Goal: Task Accomplishment & Management: Use online tool/utility

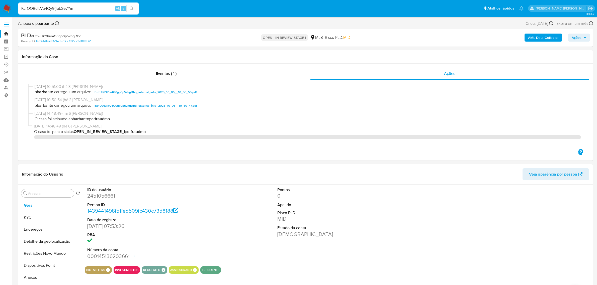
select select "10"
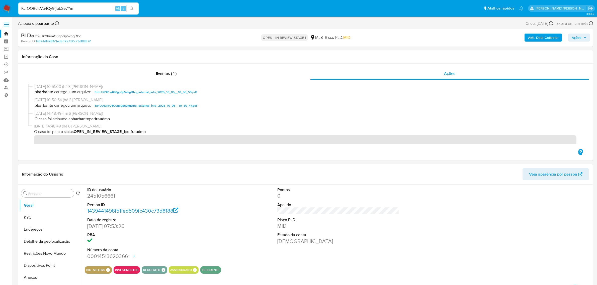
click at [7, 26] on span at bounding box center [6, 26] width 5 height 1
click at [0, 0] on input "checkbox" at bounding box center [0, 0] width 0 height 0
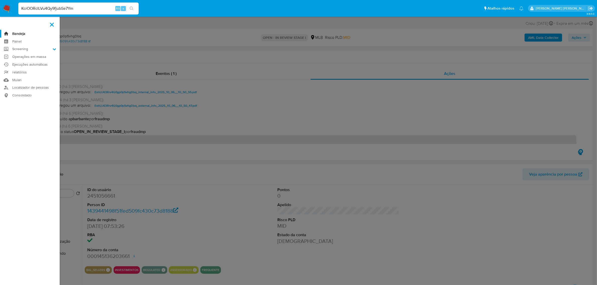
click at [17, 33] on link "Bandeja" at bounding box center [30, 34] width 60 height 8
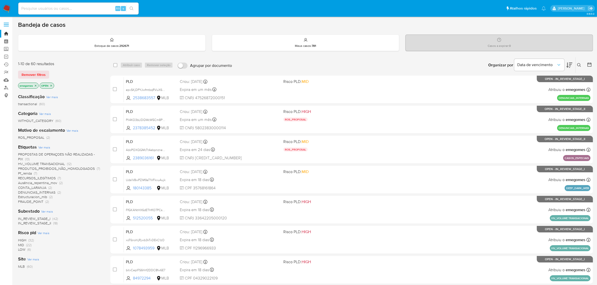
click at [27, 163] on span "HV_VOLUME TRANSACIONAL" at bounding box center [41, 163] width 47 height 5
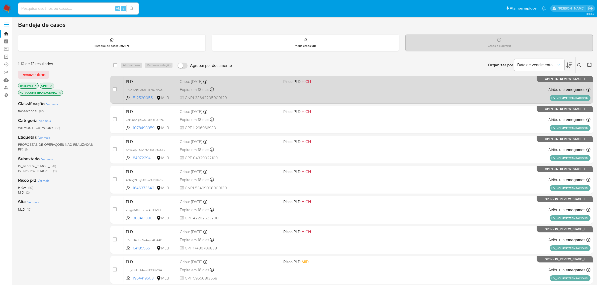
click at [247, 94] on div "PLD FfGKANtHX6dETHflO7PCsaPN 512520055 MLB Risco PLD: HIGH Criou: 12/09/2025 Cr…" at bounding box center [357, 89] width 467 height 25
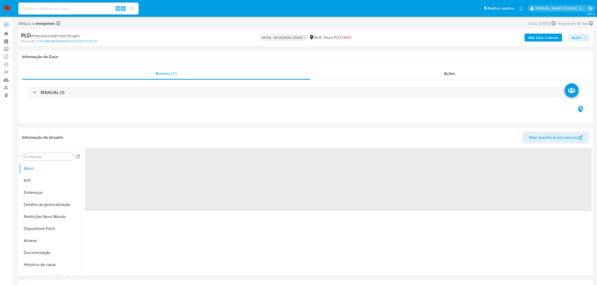
select select "10"
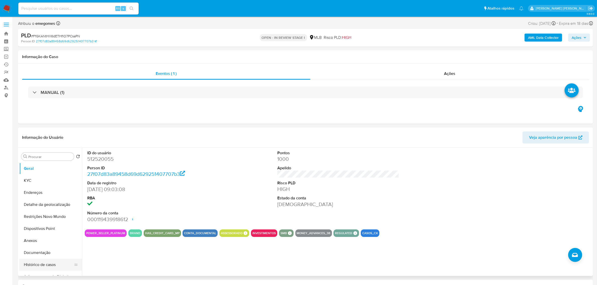
click at [39, 265] on button "Histórico de casos" at bounding box center [48, 265] width 59 height 12
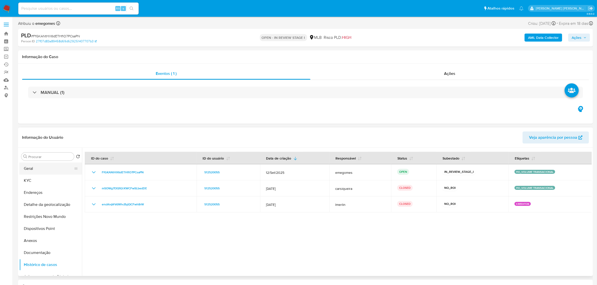
click at [31, 172] on button "Geral" at bounding box center [48, 169] width 59 height 12
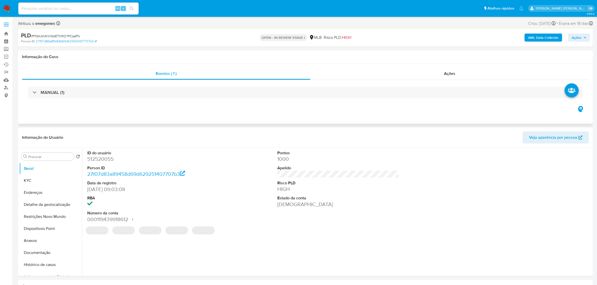
click at [116, 124] on div "Eventos ( 1 ) Ações MANUAL (1)" at bounding box center [305, 94] width 575 height 60
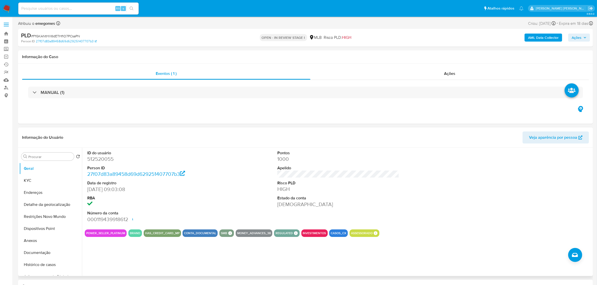
click at [178, 142] on header "Informação do Usuário Veja aparência por pessoa" at bounding box center [305, 138] width 567 height 12
click at [38, 181] on button "KYC" at bounding box center [48, 181] width 59 height 12
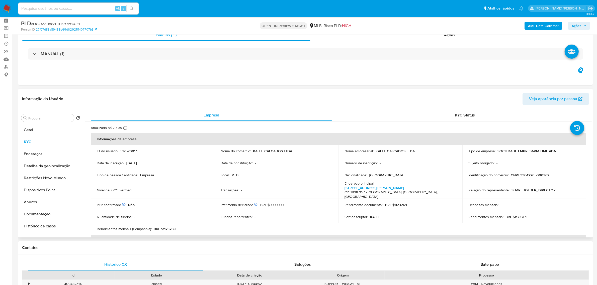
scroll to position [31, 0]
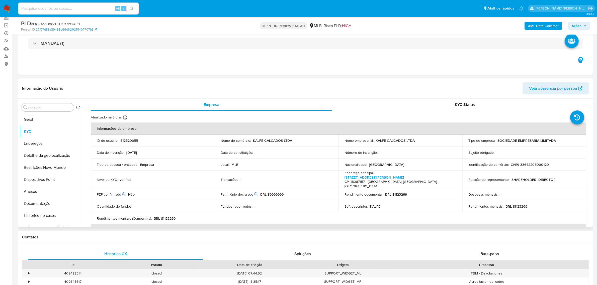
click at [181, 181] on td "Nível de KYC : verified" at bounding box center [153, 180] width 124 height 18
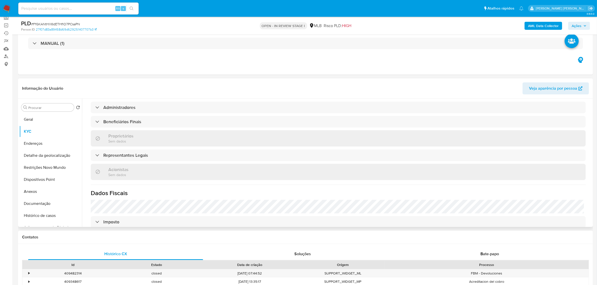
scroll to position [188, 0]
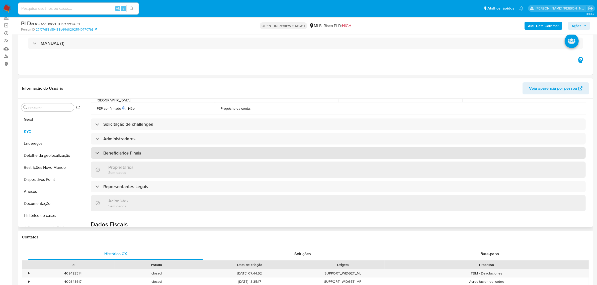
click at [161, 147] on div "Beneficiários Finais" at bounding box center [338, 153] width 495 height 12
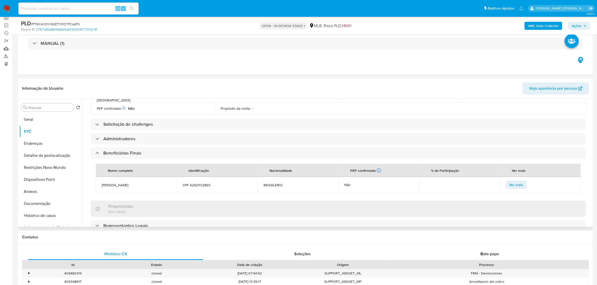
click at [155, 183] on span "KAUANA MOURA SILVA" at bounding box center [136, 185] width 69 height 5
drag, startPoint x: 216, startPoint y: 176, endPoint x: 100, endPoint y: 172, distance: 115.9
click at [100, 177] on tr "KAUANA MOURA SILVA CPF 42921132893 BRASILEIRO Não Ver mais" at bounding box center [338, 185] width 485 height 16
copy tr "KAUANA MOURA SILVA CPF 42921132893"
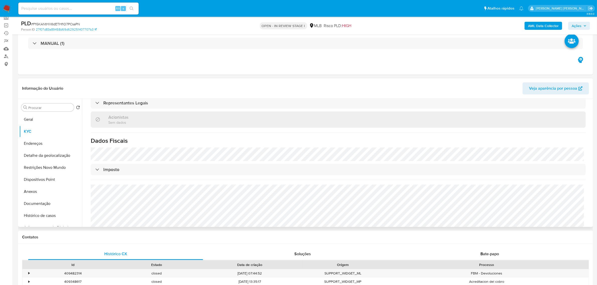
scroll to position [322, 0]
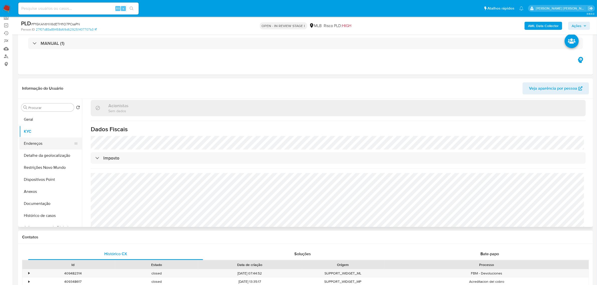
click at [33, 146] on button "Endereços" at bounding box center [48, 144] width 59 height 12
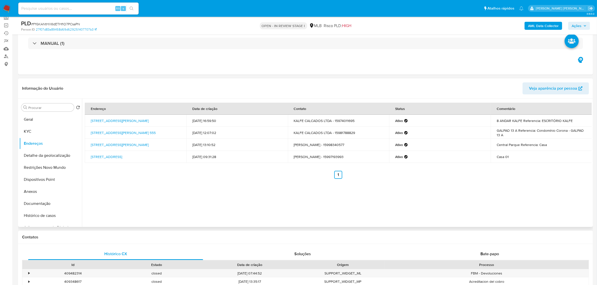
click at [173, 83] on header "Informação do Usuário Veja aparência por pessoa" at bounding box center [305, 88] width 567 height 12
click at [49, 155] on button "Detalhe da geolocalização" at bounding box center [48, 156] width 59 height 12
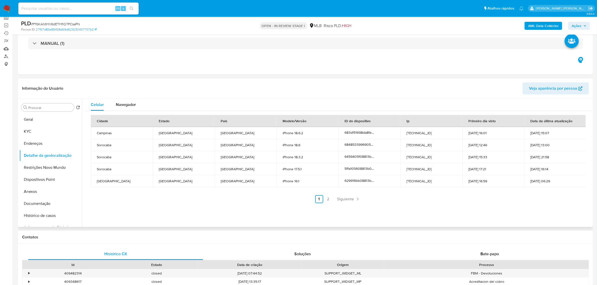
click at [152, 208] on div "Celular Navegador Cidade Estado País Modelo/Versão ID do dispositivo Ip Primeir…" at bounding box center [337, 163] width 510 height 128
click at [33, 167] on button "Restrições Novo Mundo" at bounding box center [48, 168] width 59 height 12
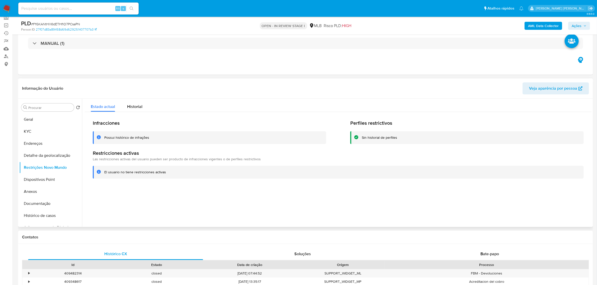
click at [171, 83] on header "Informação do Usuário Veja aparência por pessoa" at bounding box center [305, 88] width 567 height 12
click at [51, 180] on button "Dispositivos Point" at bounding box center [48, 180] width 59 height 12
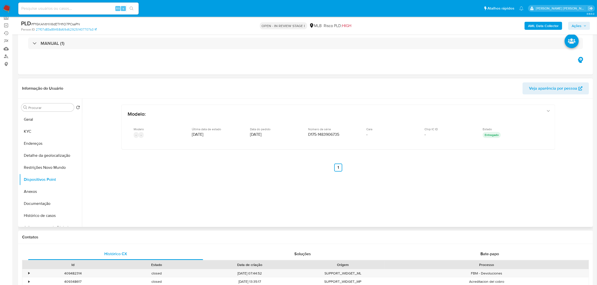
click at [238, 95] on div "Informação do Usuário Veja aparência por pessoa" at bounding box center [305, 88] width 575 height 20
click at [40, 202] on button "Documentação" at bounding box center [48, 204] width 59 height 12
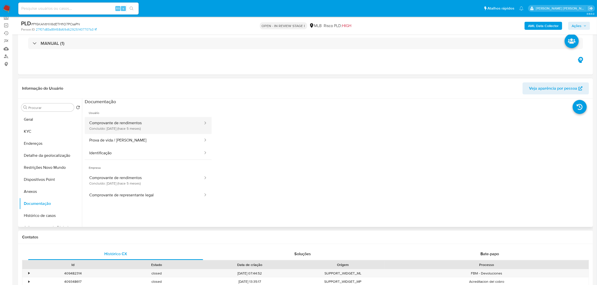
click at [135, 126] on button "Comprovante de rendimentos Concluído: 21/05/2025 (hace 5 meses)" at bounding box center [144, 125] width 119 height 17
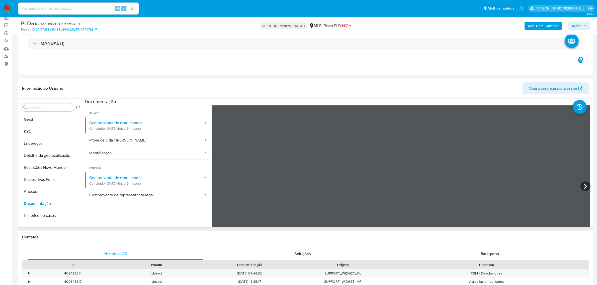
click at [226, 83] on header "Informação do Usuário Veja aparência por pessoa" at bounding box center [305, 88] width 567 height 12
click at [585, 189] on icon at bounding box center [585, 186] width 10 height 10
click at [213, 188] on icon at bounding box center [218, 186] width 10 height 10
click at [36, 189] on button "Anexos" at bounding box center [48, 192] width 59 height 12
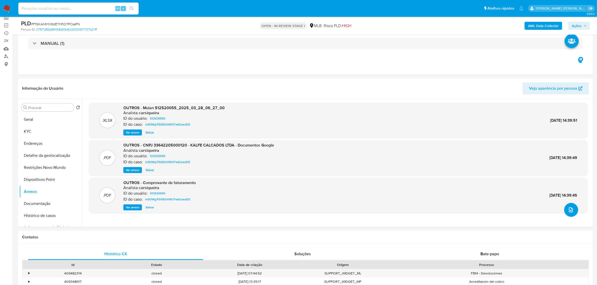
click at [573, 215] on button "upload-file" at bounding box center [571, 210] width 14 height 14
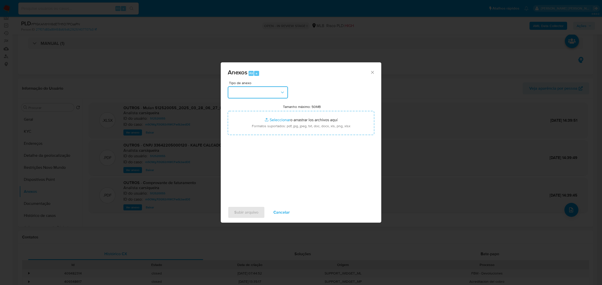
click at [284, 96] on button "button" at bounding box center [258, 92] width 60 height 12
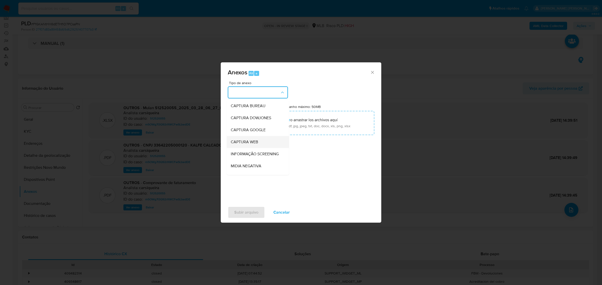
scroll to position [77, 0]
click at [245, 126] on div "OUTROS" at bounding box center [256, 123] width 51 height 12
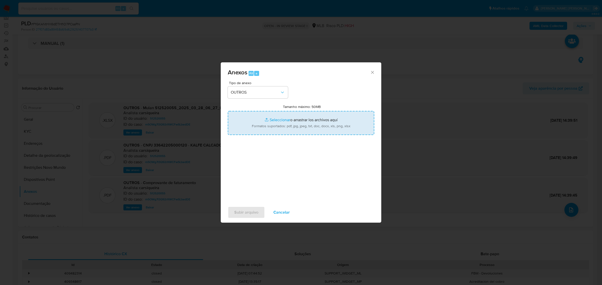
click at [265, 119] on input "Tamanho máximo: 50MB Seleccionar archivos" at bounding box center [301, 123] width 146 height 24
type input "C:\fakepath\DECLÍNIO - FfGKANtHX6dETHflO7PCsaPN - CNPJ 33642205000120 - KALFE C…"
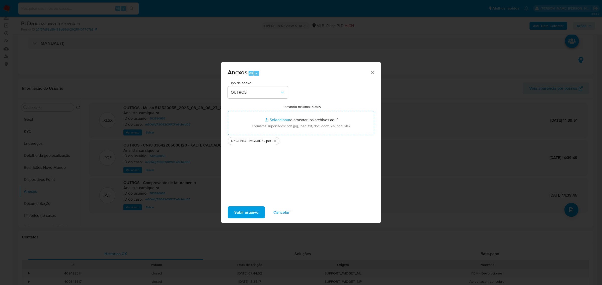
click at [245, 217] on span "Subir arquivo" at bounding box center [246, 212] width 24 height 11
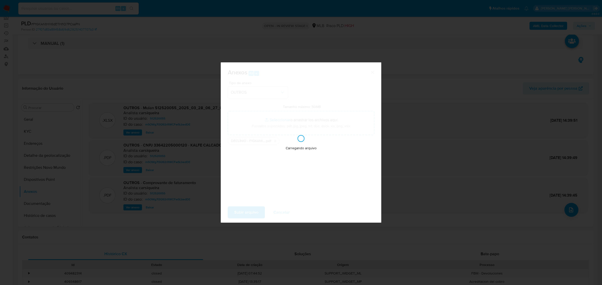
click at [189, 96] on div "Anexos Alt a Tipo de anexo OUTROS Tamanho máximo: 50MB Seleccionar archivos Sel…" at bounding box center [301, 142] width 602 height 285
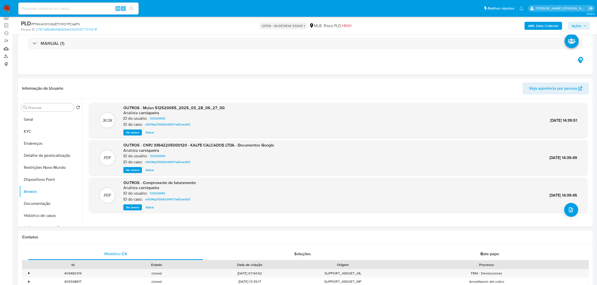
click at [566, 206] on button "upload-file" at bounding box center [571, 210] width 14 height 14
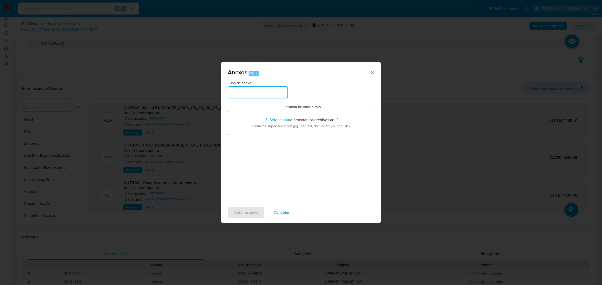
click at [283, 92] on icon "button" at bounding box center [282, 93] width 3 height 2
click at [251, 124] on div "OUTROS" at bounding box center [256, 123] width 51 height 12
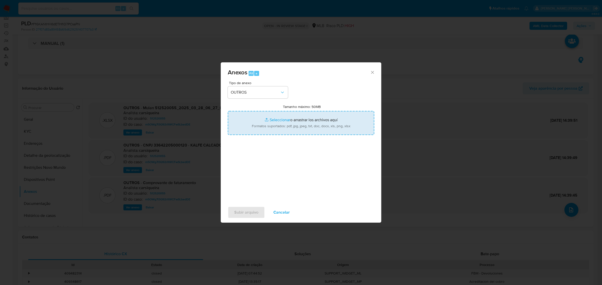
click at [272, 120] on input "Tamanho máximo: 50MB Seleccionar archivos" at bounding box center [301, 123] width 146 height 24
type input "C:\fakepath\DECLÍNIO - FfGKANtHX6dETHflO7PCsaPN - CNPJ 33642205000120 - KALFE C…"
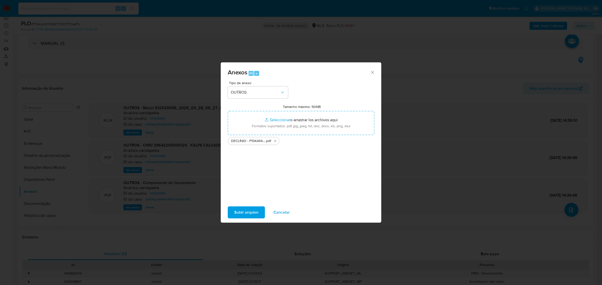
click at [248, 209] on span "Subir arquivo" at bounding box center [246, 212] width 24 height 11
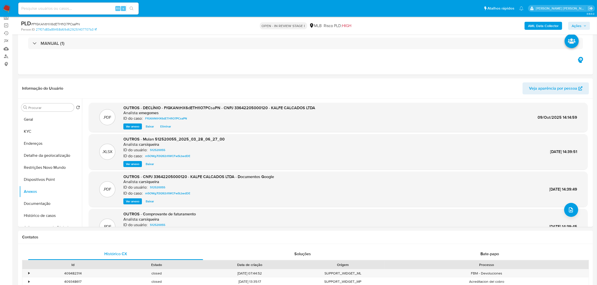
click at [589, 25] on button "Ações" at bounding box center [579, 26] width 22 height 8
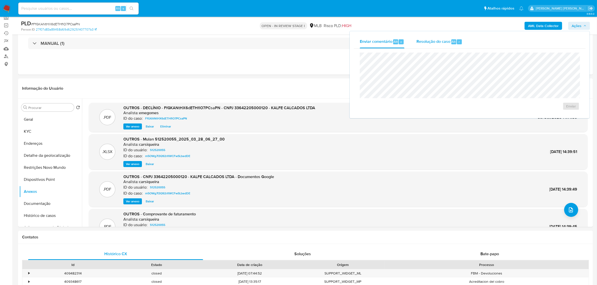
click at [435, 48] on div "Resolução do caso Alt r" at bounding box center [439, 41] width 46 height 13
click at [527, 113] on span "No ROI" at bounding box center [522, 114] width 26 height 7
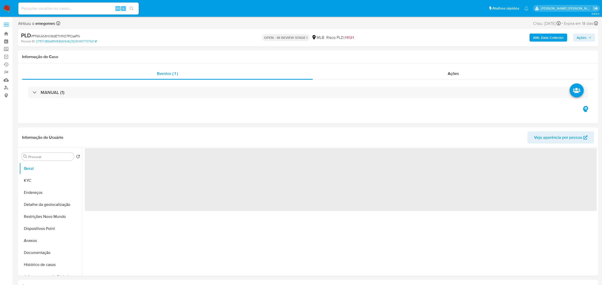
select select "10"
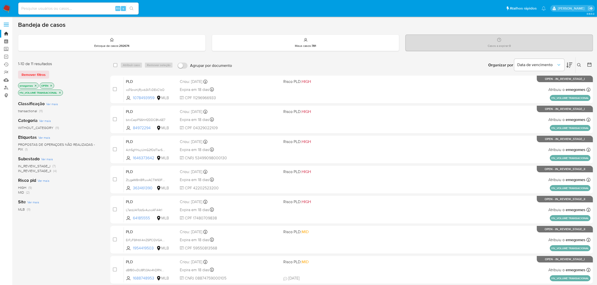
click at [97, 84] on div "emegomes OPEN HV_VOLUME TRANSACIONAL" at bounding box center [58, 90] width 80 height 14
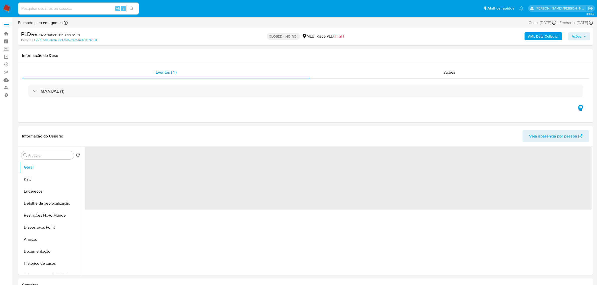
select select "10"
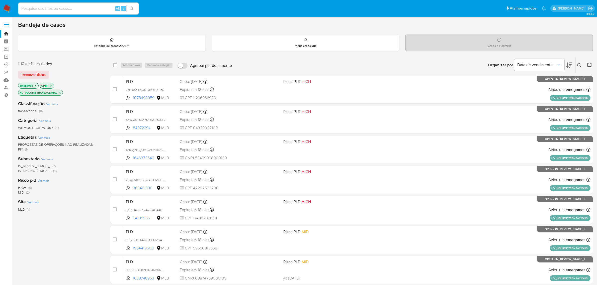
click at [61, 93] on icon "close-filter" at bounding box center [59, 92] width 3 height 3
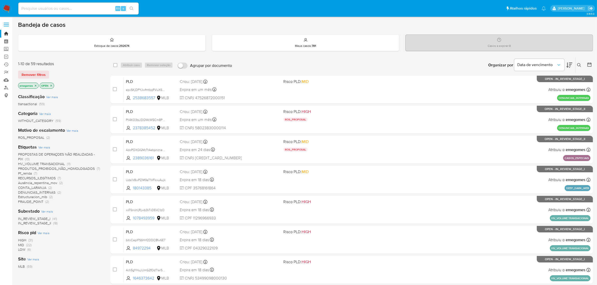
click at [74, 153] on span "PROPOSTAS DE OPERAÇOES NÃO REALIZADAS - PIX" at bounding box center [56, 157] width 77 height 10
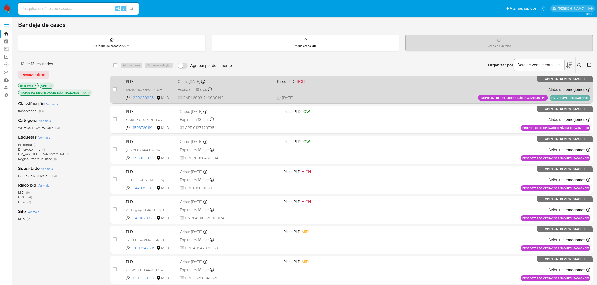
click at [261, 86] on div "Expira em 18 dias Expira em 27/10/2025 16:22:04" at bounding box center [225, 89] width 96 height 7
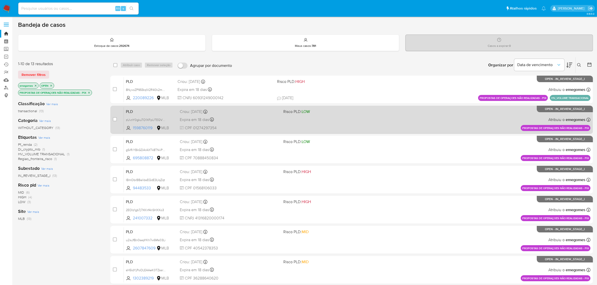
click at [228, 120] on div "Expira em 18 dias Expira em 27/10/2025 16:21:22" at bounding box center [230, 119] width 100 height 7
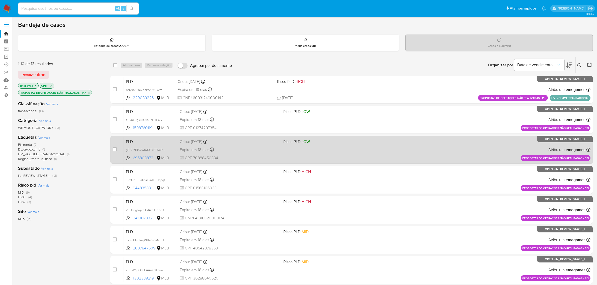
click at [236, 145] on div "PLD gSrRiYBkGDArAXTk8TNiiPHg 695808872 MLB Risco PLD: LOW Criou: 12/09/2025 Cri…" at bounding box center [357, 149] width 467 height 25
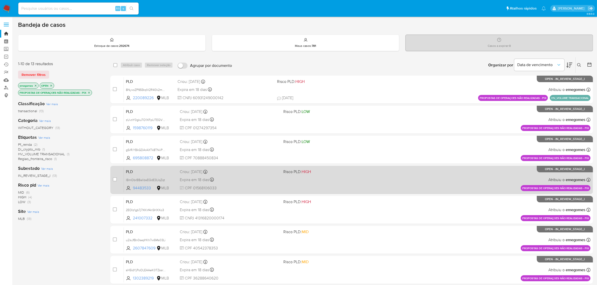
click at [234, 175] on div "PLD lBmObrBBaIibsEQdE3LIqZqt 94483533 MLB Risco PLD: HIGH Criou: 12/09/2025 Cri…" at bounding box center [357, 179] width 467 height 25
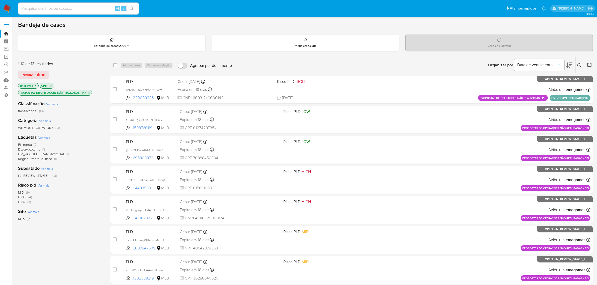
click at [89, 93] on icon "close-filter" at bounding box center [88, 92] width 3 height 3
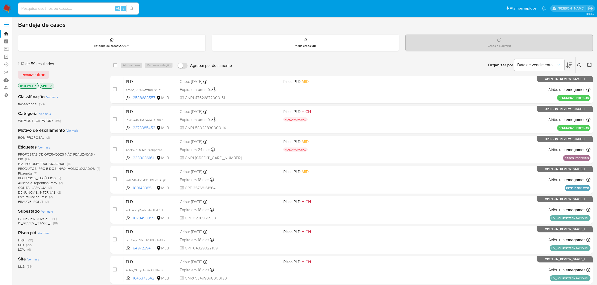
click at [60, 163] on span "HV_VOLUME TRANSACIONAL" at bounding box center [41, 163] width 47 height 5
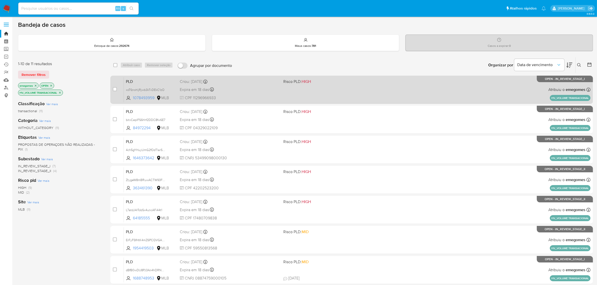
click at [277, 93] on div "PLD xoT6nohljRjwb3kTvDEkC1zO 1078493959 MLB Risco PLD: HIGH Criou: 12/09/2025 C…" at bounding box center [357, 89] width 467 height 25
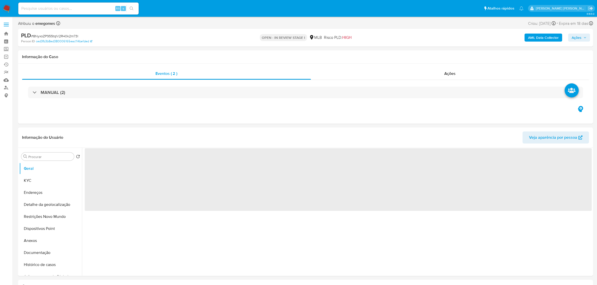
select select "10"
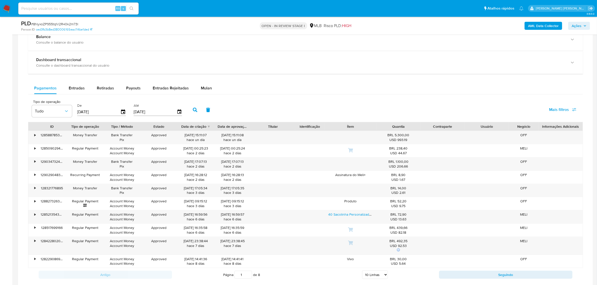
scroll to position [345, 0]
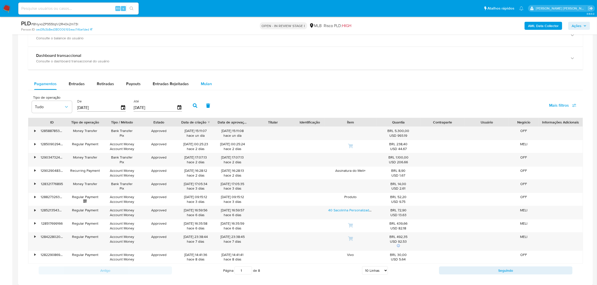
click at [210, 83] on span "Mulan" at bounding box center [206, 84] width 11 height 6
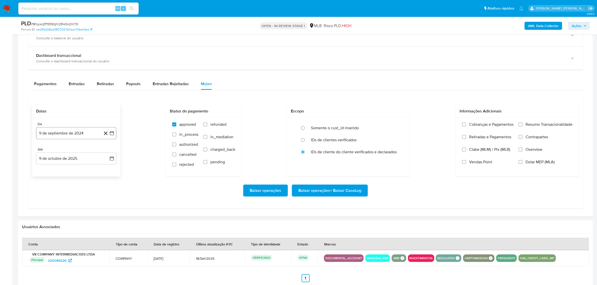
click at [114, 133] on icon "button" at bounding box center [111, 133] width 5 height 5
click at [107, 153] on icon "Mes siguiente" at bounding box center [108, 152] width 2 height 4
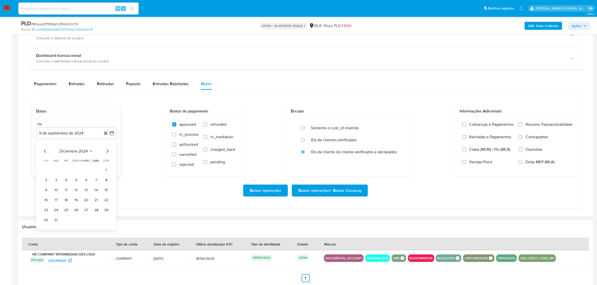
click at [107, 153] on icon "Mes siguiente" at bounding box center [108, 152] width 2 height 4
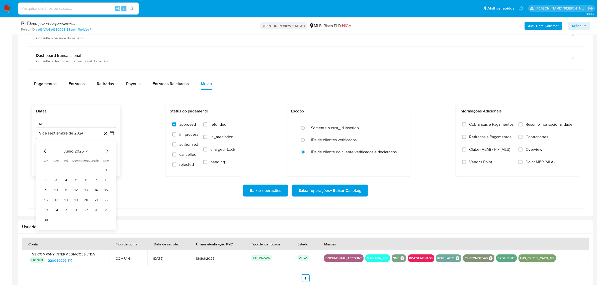
click at [107, 153] on icon "Mes siguiente" at bounding box center [108, 152] width 2 height 4
click at [88, 168] on button "1" at bounding box center [86, 170] width 8 height 8
click at [107, 159] on button "9 de octubre de 2025" at bounding box center [76, 159] width 80 height 12
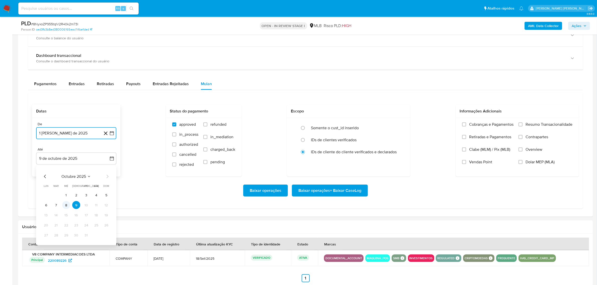
click at [66, 206] on button "8" at bounding box center [66, 205] width 8 height 8
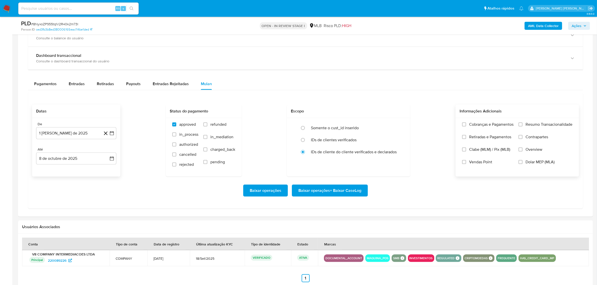
click at [535, 152] on span "Overview" at bounding box center [533, 149] width 17 height 5
click at [522, 152] on input "Overview" at bounding box center [520, 150] width 4 height 4
click at [535, 140] on span "Contrapartes" at bounding box center [536, 137] width 23 height 5
click at [522, 139] on input "Contrapartes" at bounding box center [520, 137] width 4 height 4
click at [535, 122] on div "Cobranças e Pagamentos Retiradas e Pagamentos Clabe (MLM) / Pix (MLB) Vendas Po…" at bounding box center [516, 147] width 123 height 58
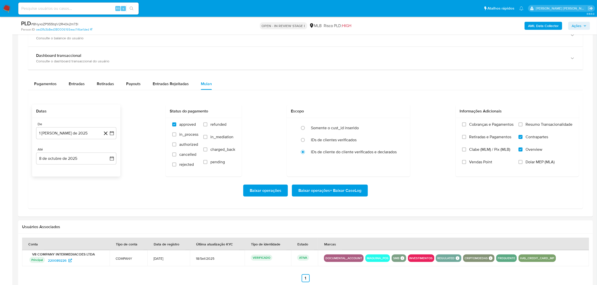
click at [532, 124] on span "Resumo Transacionalidade" at bounding box center [548, 124] width 47 height 5
click at [522, 124] on input "Resumo Transacionalidade" at bounding box center [520, 125] width 4 height 4
click at [328, 192] on span "Baixar operações + Baixar CaseLog" at bounding box center [329, 190] width 63 height 11
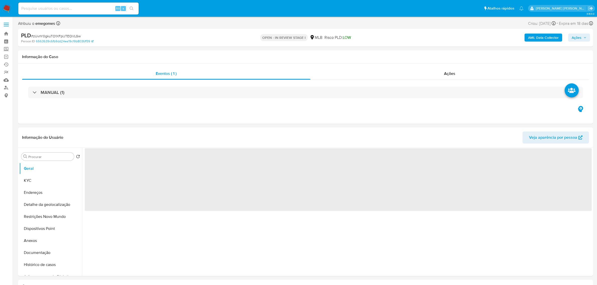
select select "10"
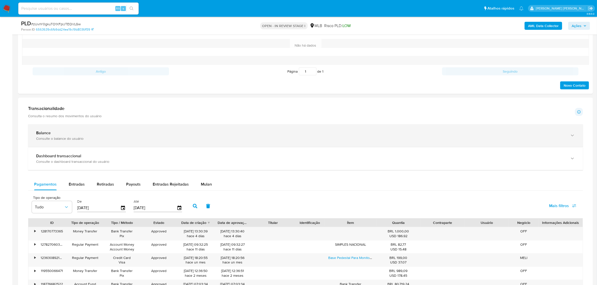
scroll to position [282, 0]
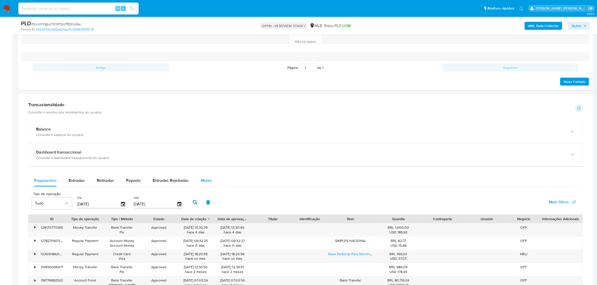
click at [207, 177] on div "Mulan" at bounding box center [206, 181] width 11 height 12
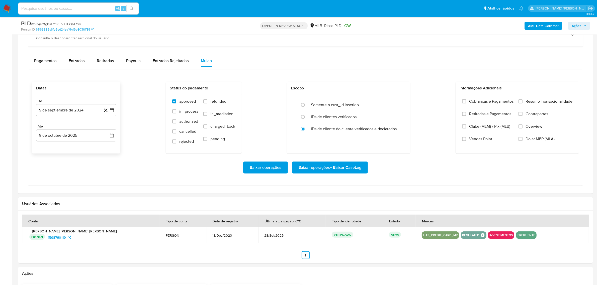
scroll to position [407, 0]
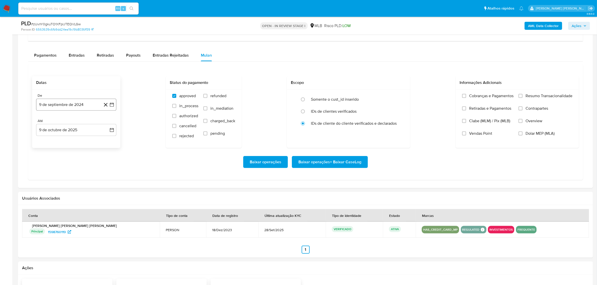
click at [111, 106] on icon "button" at bounding box center [111, 104] width 5 height 5
click at [107, 124] on icon "Mes siguiente" at bounding box center [108, 123] width 2 height 4
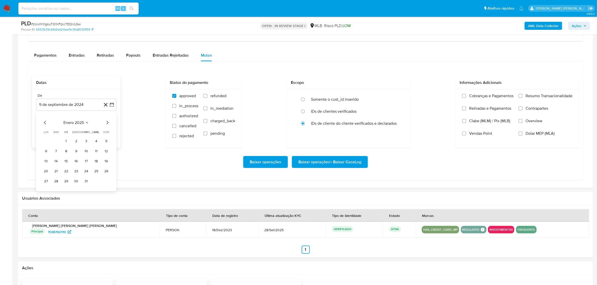
click at [107, 124] on icon "Mes siguiente" at bounding box center [108, 123] width 2 height 4
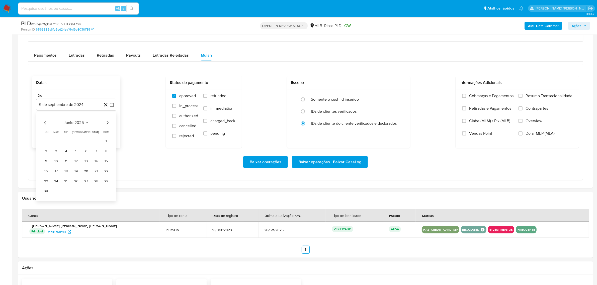
click at [107, 124] on icon "Mes siguiente" at bounding box center [108, 123] width 2 height 4
click at [86, 143] on button "1" at bounding box center [86, 141] width 8 height 8
click at [110, 132] on icon "button" at bounding box center [111, 130] width 5 height 5
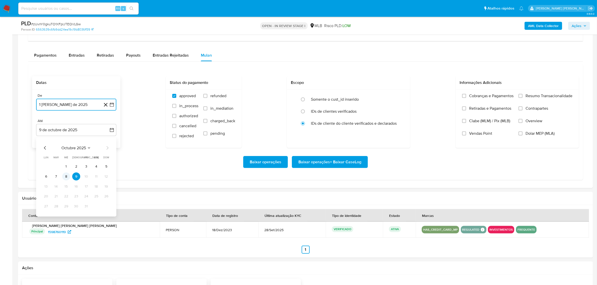
click at [66, 179] on button "8" at bounding box center [66, 177] width 8 height 8
click at [533, 126] on label "Overview" at bounding box center [545, 125] width 54 height 13
click at [522, 123] on input "Overview" at bounding box center [520, 121] width 4 height 4
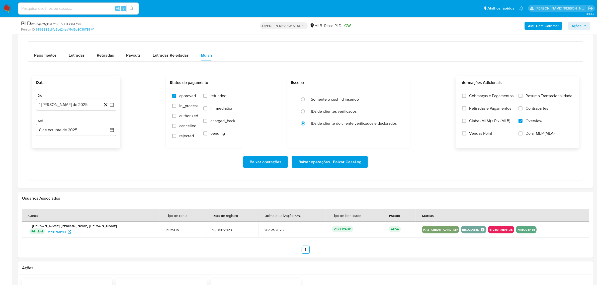
click at [538, 111] on span "Contrapartes" at bounding box center [536, 108] width 23 height 5
click at [522, 111] on input "Contrapartes" at bounding box center [520, 109] width 4 height 4
click at [540, 96] on span "Resumo Transacionalidade" at bounding box center [548, 96] width 47 height 5
click at [522, 96] on input "Resumo Transacionalidade" at bounding box center [520, 96] width 4 height 4
click at [330, 163] on span "Baixar operações + Baixar CaseLog" at bounding box center [329, 162] width 63 height 11
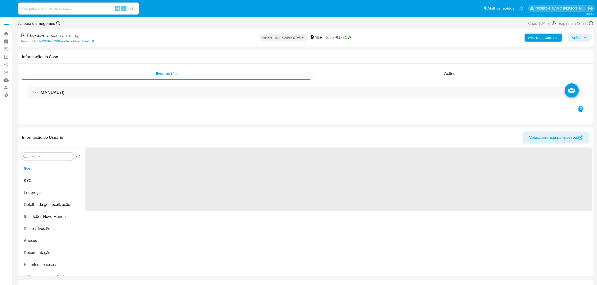
select select "10"
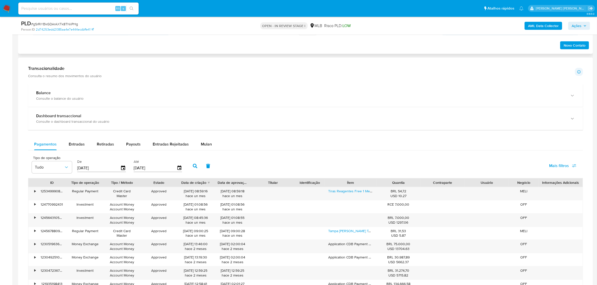
scroll to position [313, 0]
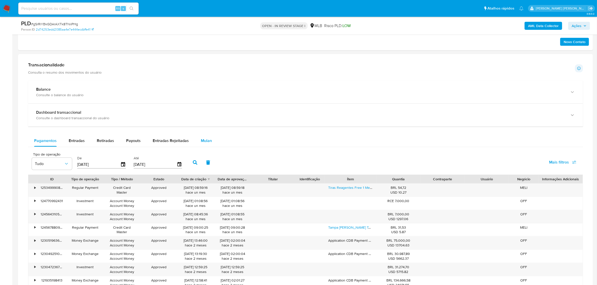
click at [205, 136] on div "Mulan" at bounding box center [206, 141] width 11 height 12
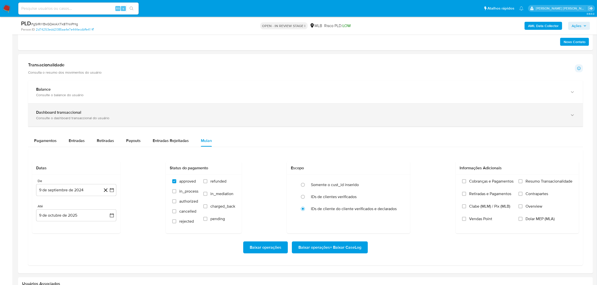
scroll to position [376, 0]
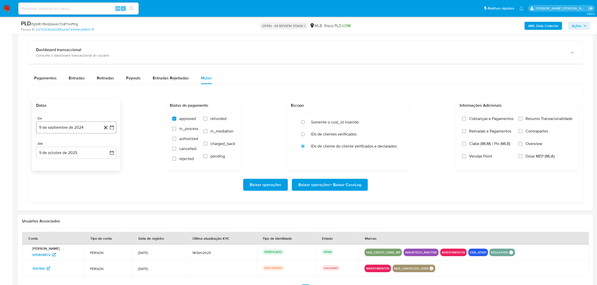
click at [113, 128] on icon "button" at bounding box center [111, 127] width 5 height 5
click at [108, 147] on icon "Mes siguiente" at bounding box center [108, 146] width 2 height 4
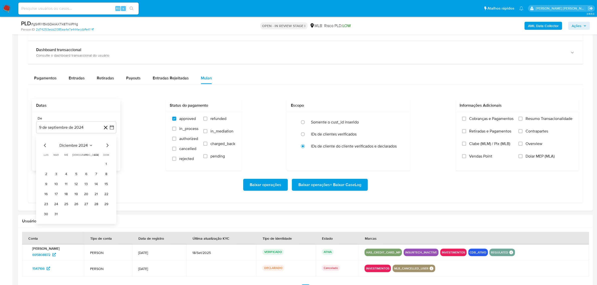
click at [108, 147] on icon "Mes siguiente" at bounding box center [108, 146] width 2 height 4
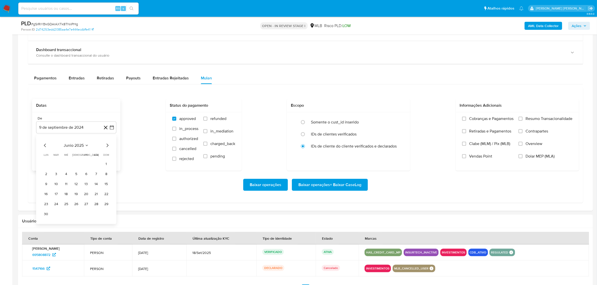
click at [108, 147] on icon "Mes siguiente" at bounding box center [108, 146] width 2 height 4
click at [87, 166] on button "1" at bounding box center [86, 164] width 8 height 8
click at [109, 153] on icon "button" at bounding box center [111, 152] width 5 height 5
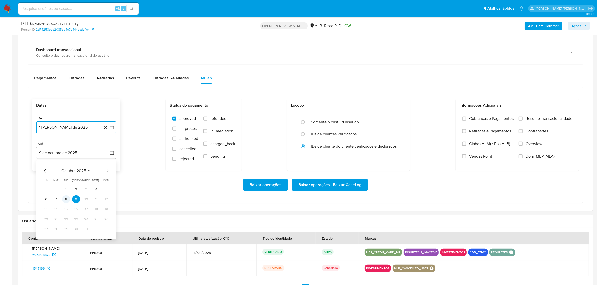
click at [64, 200] on button "8" at bounding box center [66, 200] width 8 height 8
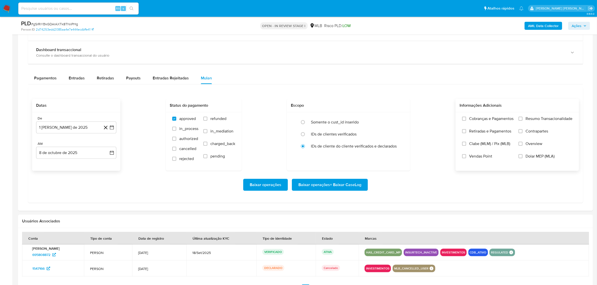
click at [528, 147] on label "Overview" at bounding box center [545, 147] width 54 height 13
click at [522, 146] on input "Overview" at bounding box center [520, 144] width 4 height 4
click at [538, 136] on label "Contrapartes" at bounding box center [545, 135] width 54 height 13
click at [522, 133] on input "Contrapartes" at bounding box center [520, 131] width 4 height 4
click at [540, 124] on label "Resumo Transacionalidade" at bounding box center [545, 122] width 54 height 13
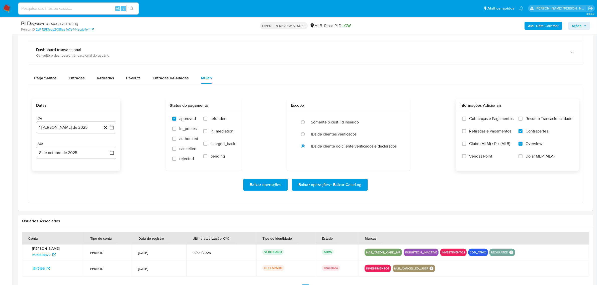
click at [522, 121] on input "Resumo Transacionalidade" at bounding box center [520, 119] width 4 height 4
click at [353, 186] on span "Baixar operações + Baixar CaseLog" at bounding box center [329, 184] width 63 height 11
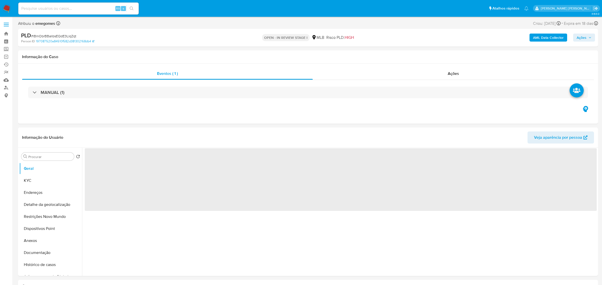
select select "10"
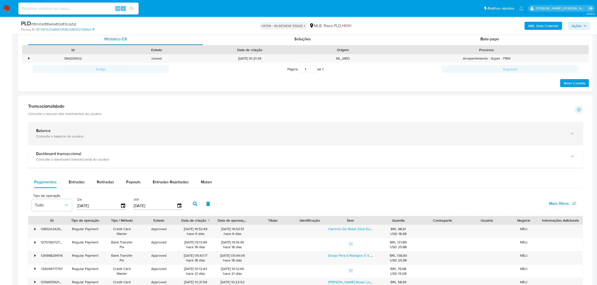
scroll to position [251, 0]
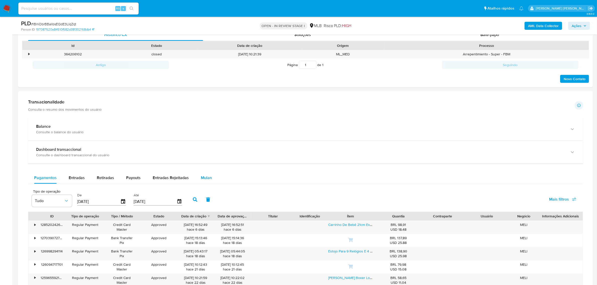
click at [211, 176] on button "Mulan" at bounding box center [206, 178] width 23 height 12
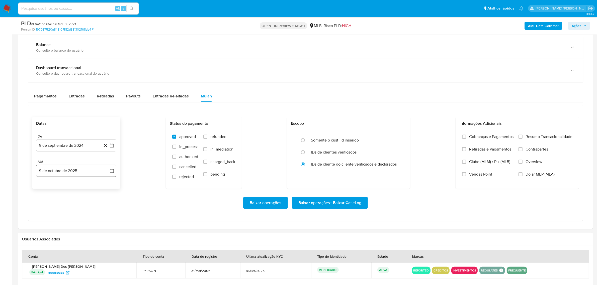
scroll to position [376, 0]
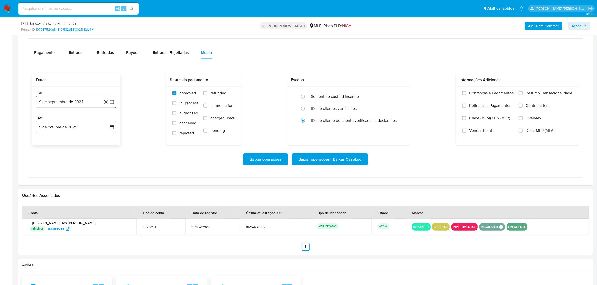
click at [112, 104] on icon "button" at bounding box center [111, 102] width 5 height 5
click at [106, 123] on icon "Mes siguiente" at bounding box center [107, 120] width 6 height 6
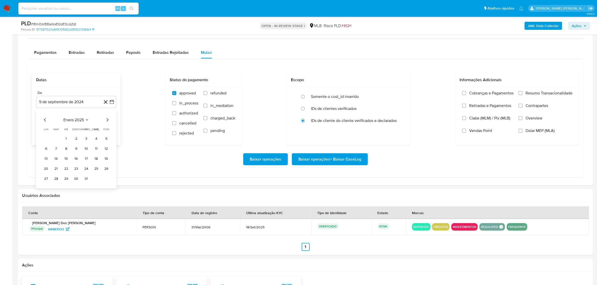
click at [106, 123] on icon "Mes siguiente" at bounding box center [107, 120] width 6 height 6
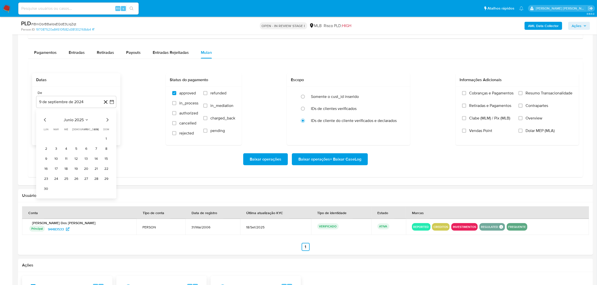
click at [106, 123] on icon "Mes siguiente" at bounding box center [107, 120] width 6 height 6
click at [88, 138] on button "1" at bounding box center [86, 139] width 8 height 8
click at [111, 126] on icon "button" at bounding box center [111, 127] width 5 height 5
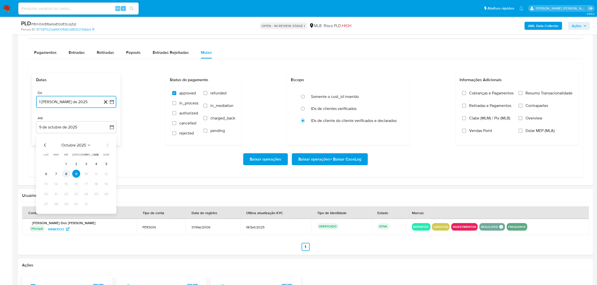
click at [67, 174] on button "8" at bounding box center [66, 174] width 8 height 8
click at [528, 121] on span "Overview" at bounding box center [533, 118] width 17 height 5
click at [522, 120] on input "Overview" at bounding box center [520, 118] width 4 height 4
click at [532, 107] on span "Contrapartes" at bounding box center [536, 105] width 23 height 5
click at [522, 107] on input "Contrapartes" at bounding box center [520, 106] width 4 height 4
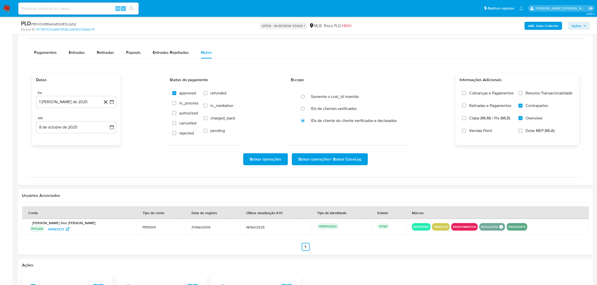
click at [533, 99] on label "Resumo Transacionalidade" at bounding box center [545, 97] width 54 height 13
click at [522, 95] on input "Resumo Transacionalidade" at bounding box center [520, 93] width 4 height 4
click at [345, 157] on span "Baixar operações + Baixar CaseLog" at bounding box center [329, 159] width 63 height 11
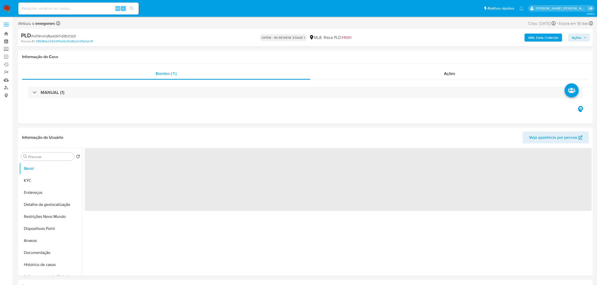
select select "10"
